Goal: Book appointment/travel/reservation

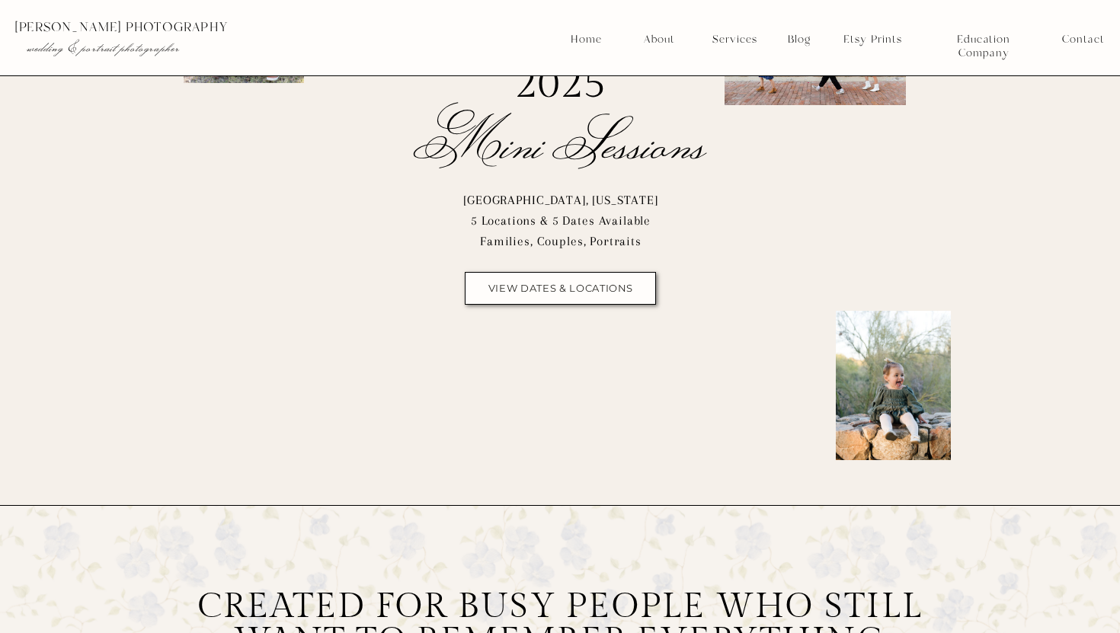
scroll to position [236, 0]
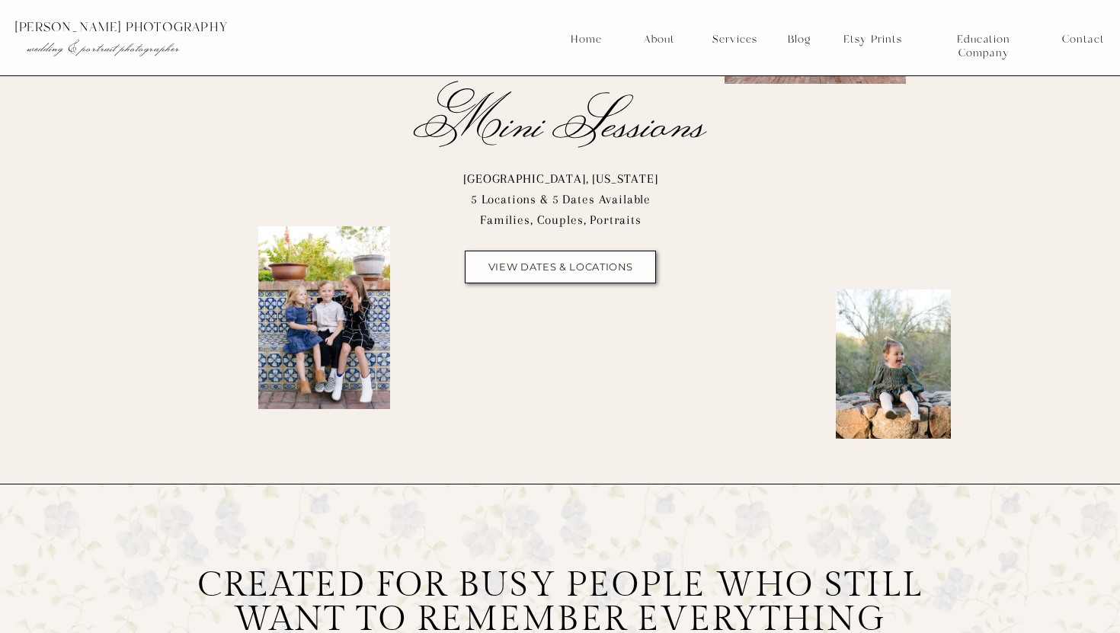
click at [579, 264] on nav "view dates & locations" at bounding box center [560, 266] width 155 height 11
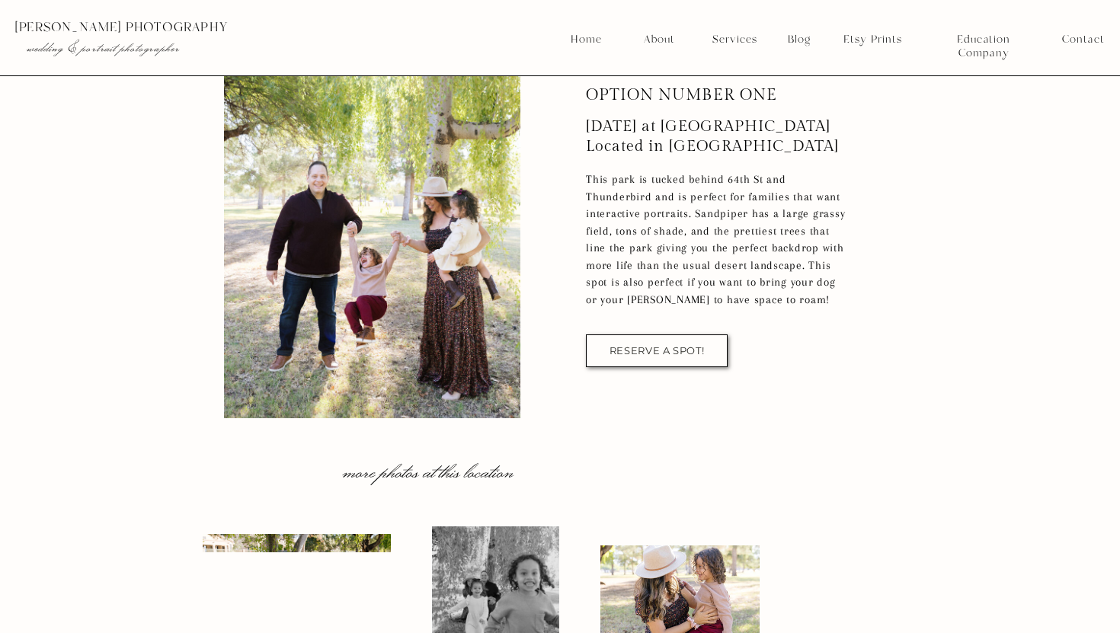
scroll to position [3796, 0]
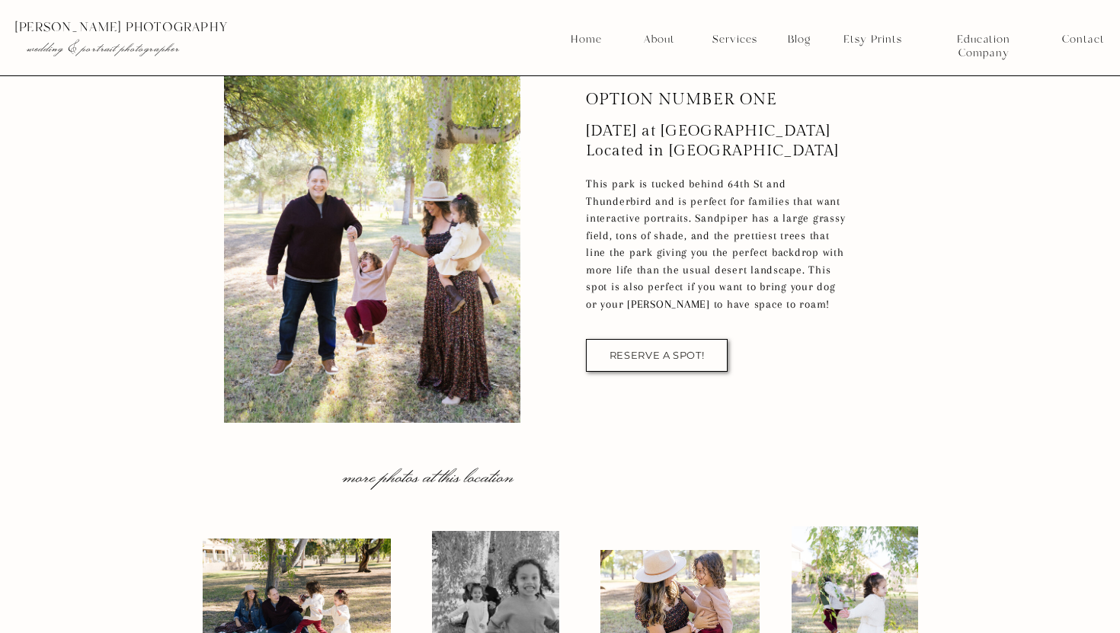
click at [647, 353] on nav "RESERVE A SPOT!" at bounding box center [656, 355] width 101 height 11
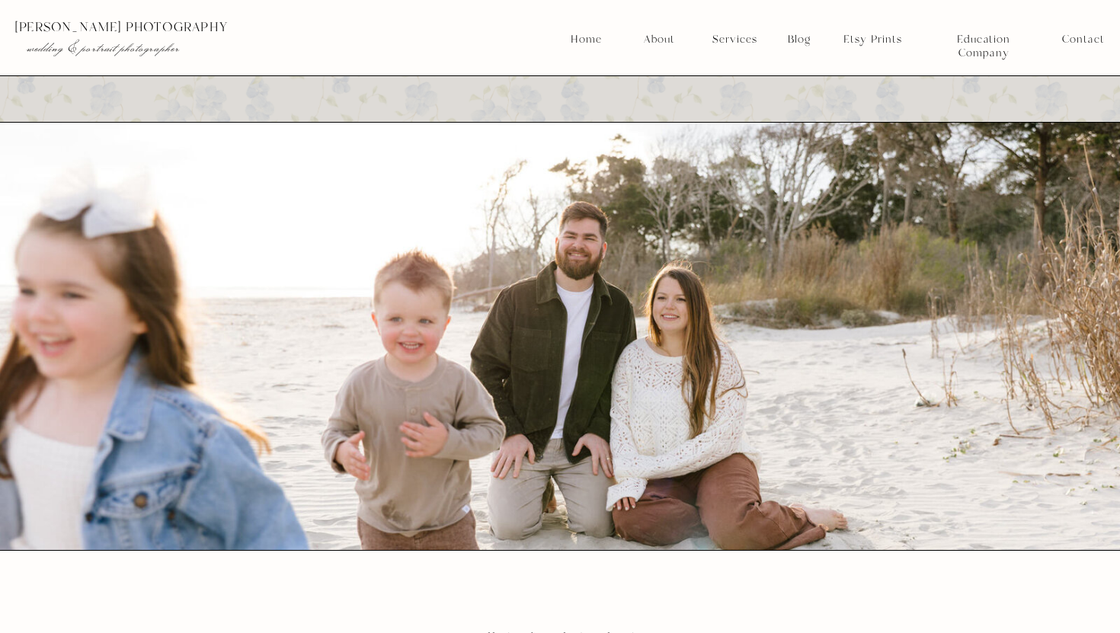
scroll to position [3000, 0]
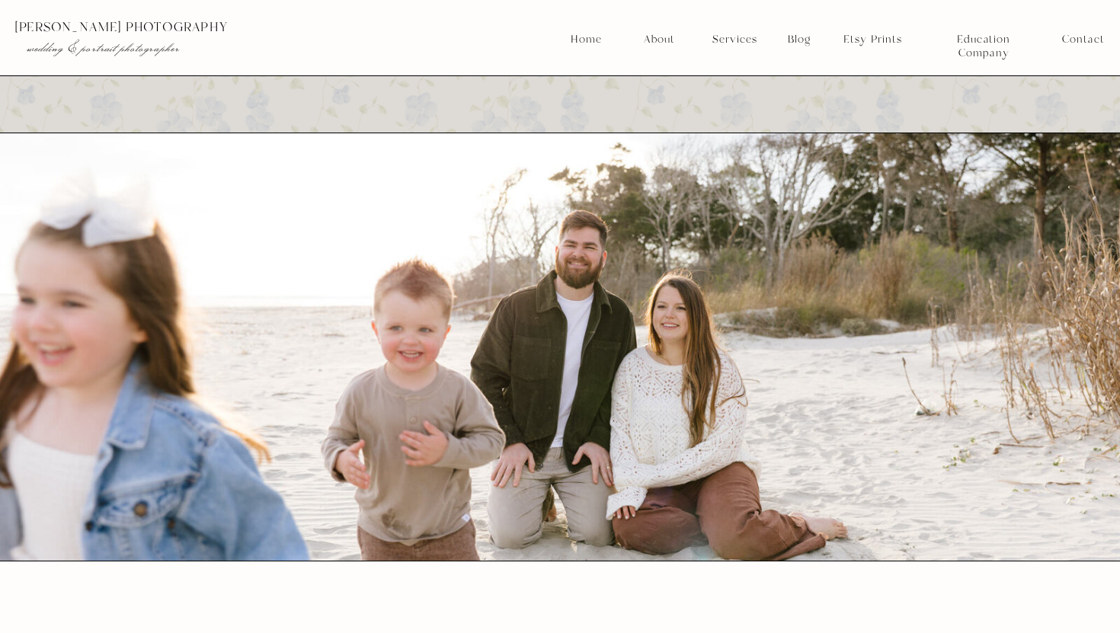
click at [733, 37] on nav "Services" at bounding box center [734, 40] width 56 height 14
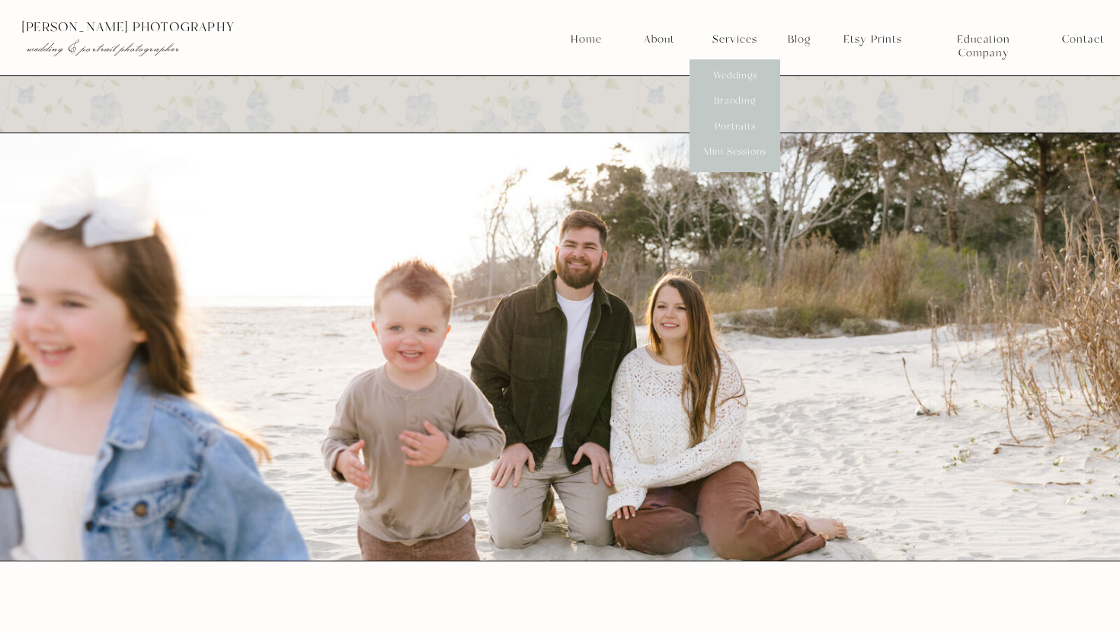
click at [733, 151] on nav "Mini Sessions" at bounding box center [735, 152] width 68 height 14
click at [736, 151] on nav "Mini Sessions" at bounding box center [735, 152] width 68 height 14
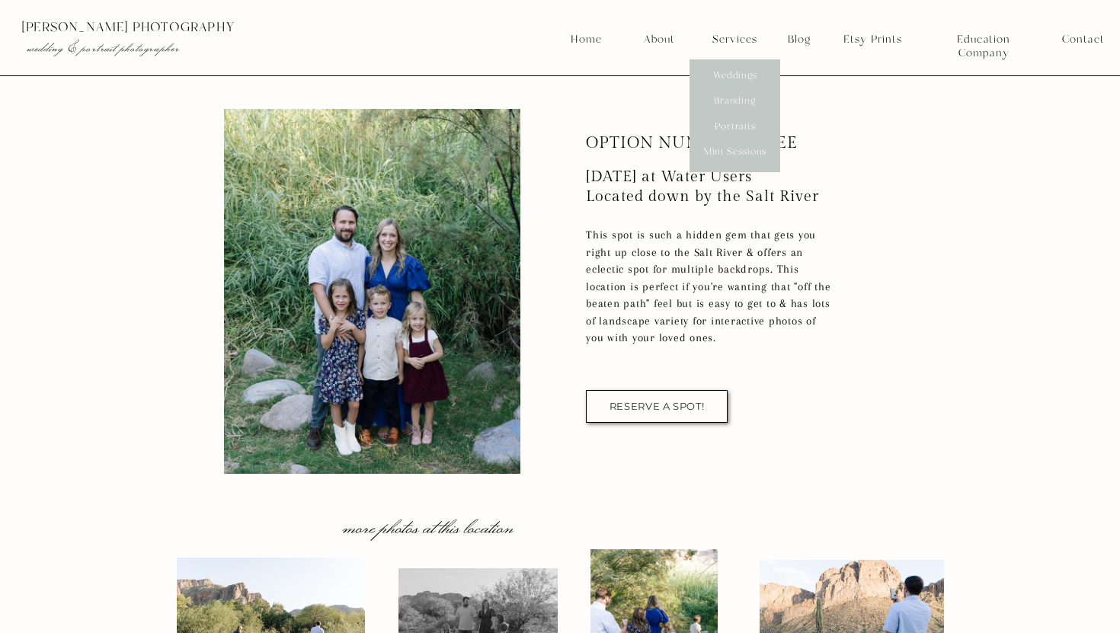
scroll to position [5308, 0]
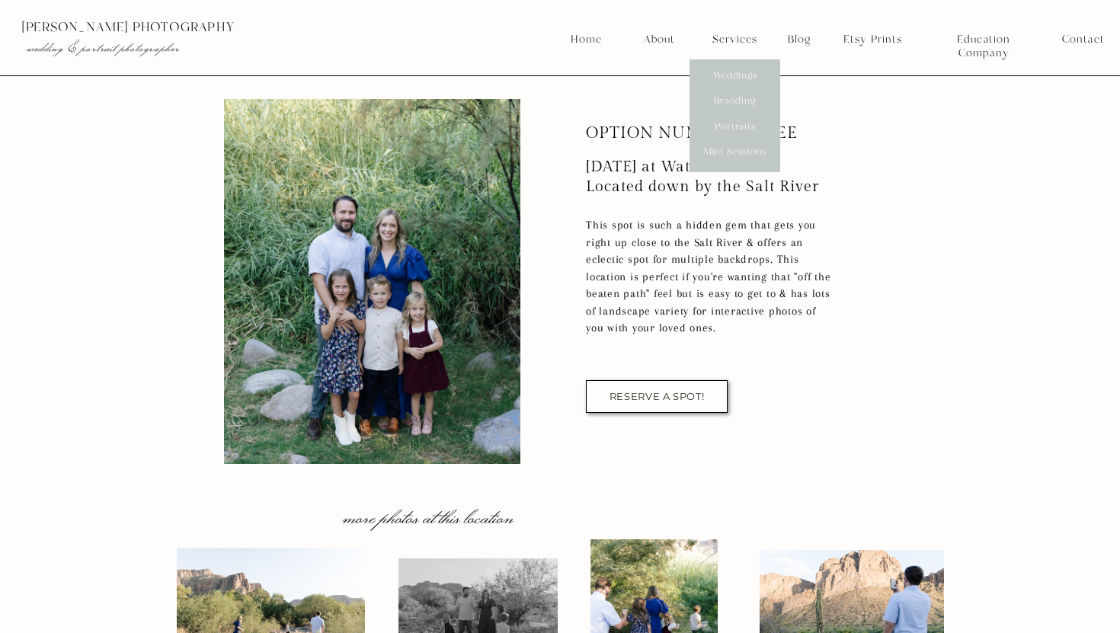
click at [654, 395] on nav "RESERVE A SPOT!" at bounding box center [656, 396] width 101 height 11
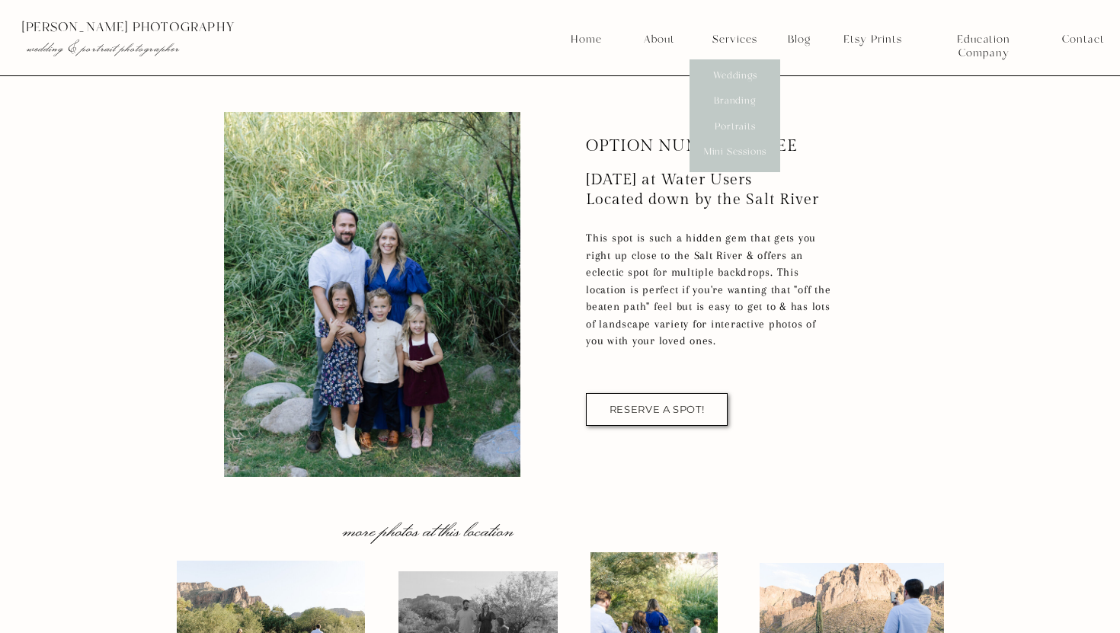
scroll to position [5295, 0]
click at [660, 38] on nav "About" at bounding box center [658, 40] width 39 height 14
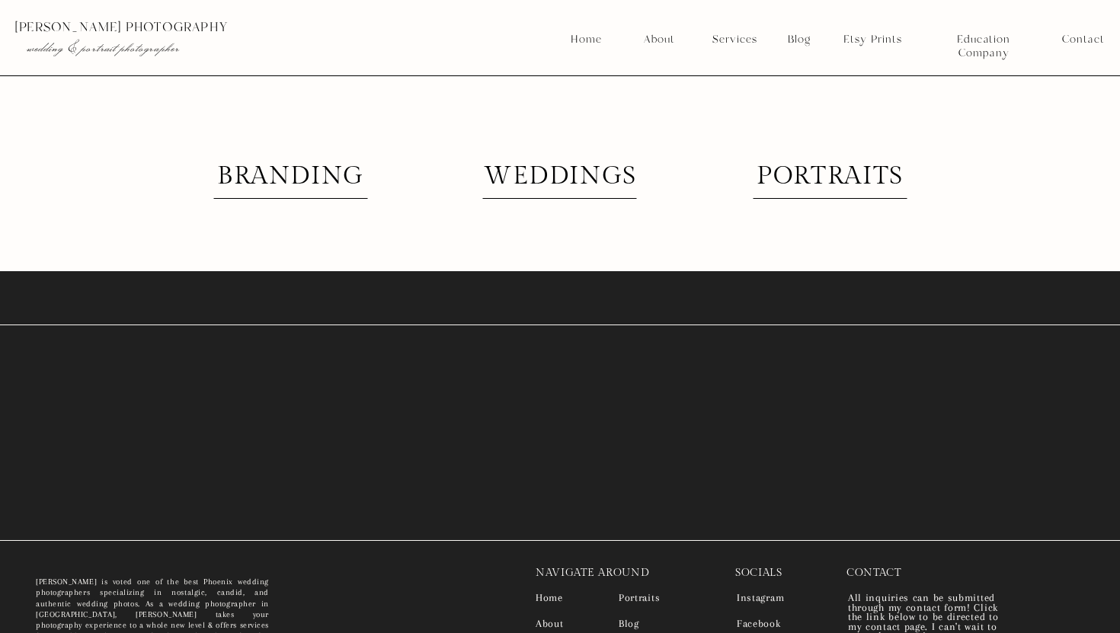
scroll to position [3691, 0]
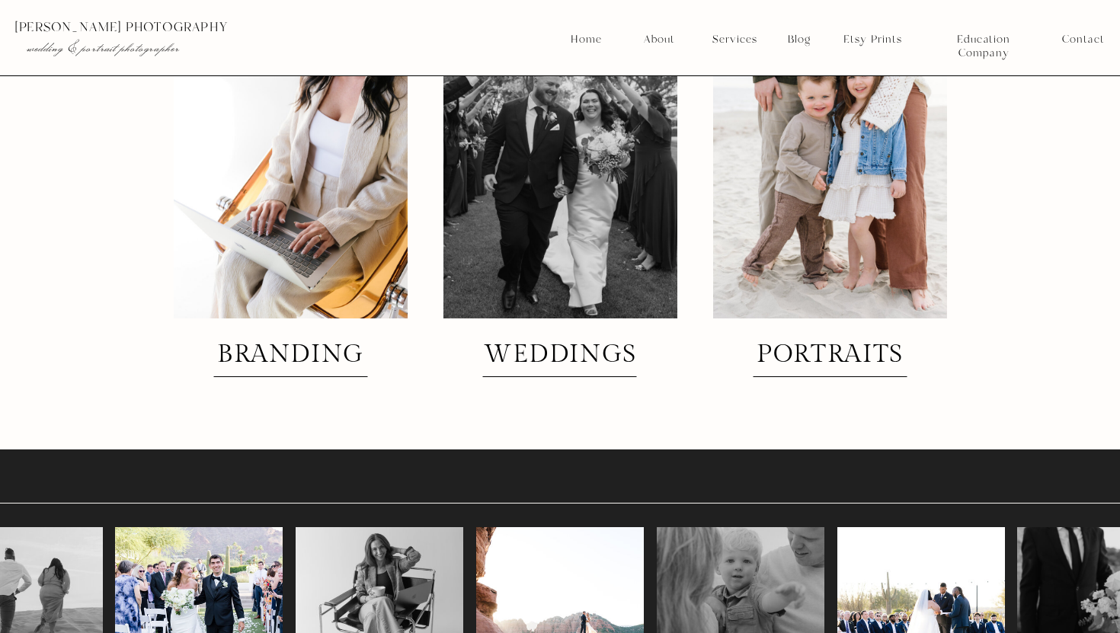
click at [296, 343] on h2 "branding" at bounding box center [291, 355] width 164 height 27
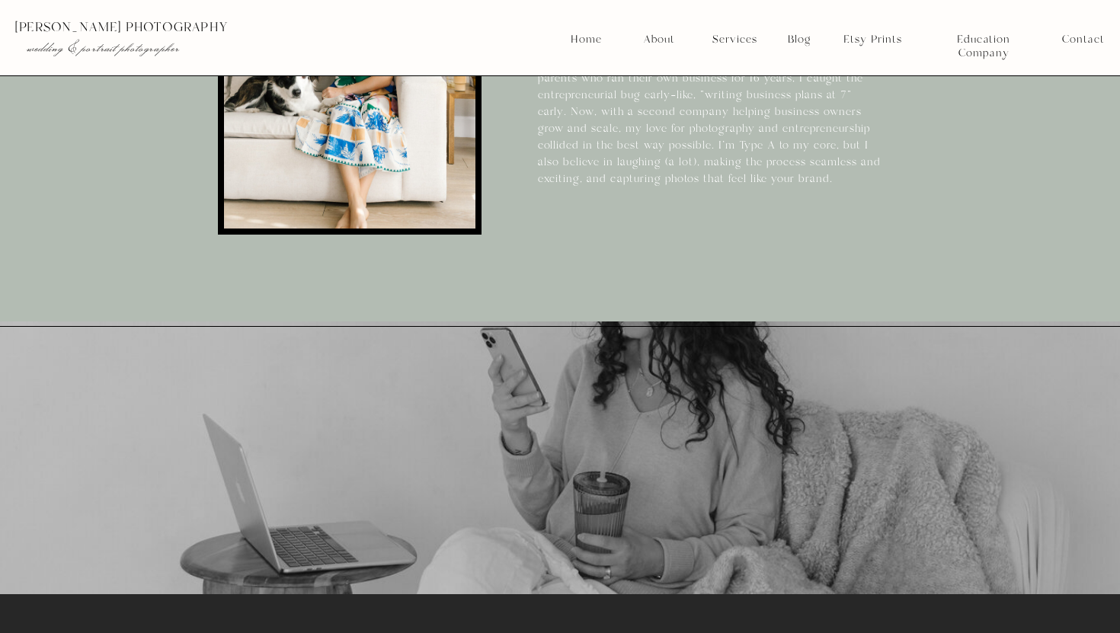
scroll to position [1512, 0]
